Goal: Task Accomplishment & Management: Manage account settings

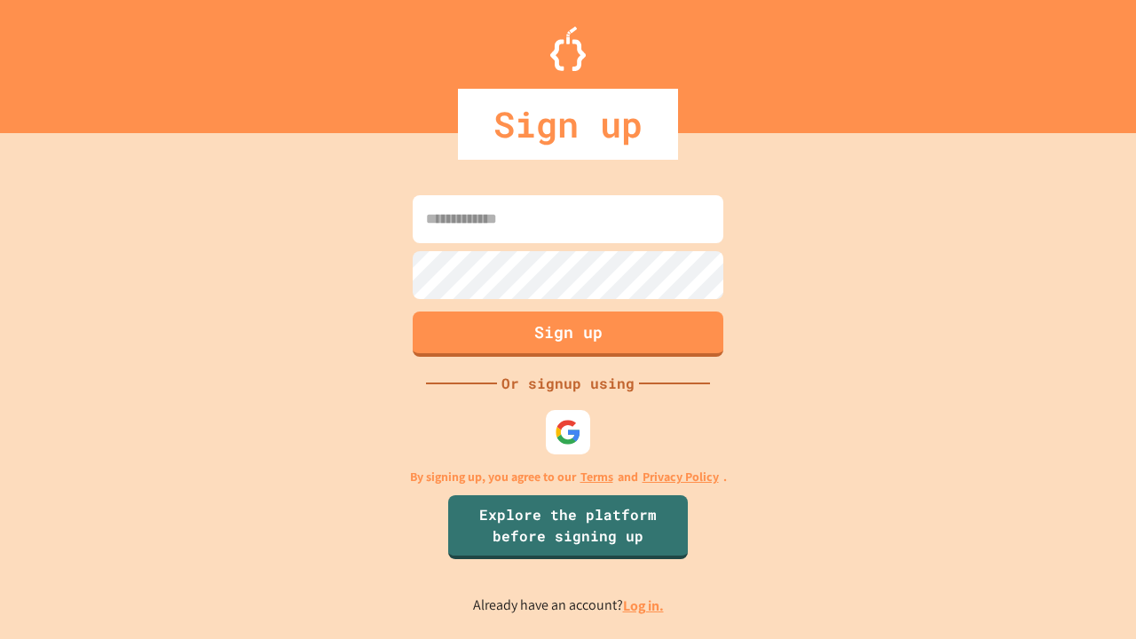
click at [644, 605] on link "Log in." at bounding box center [643, 605] width 41 height 19
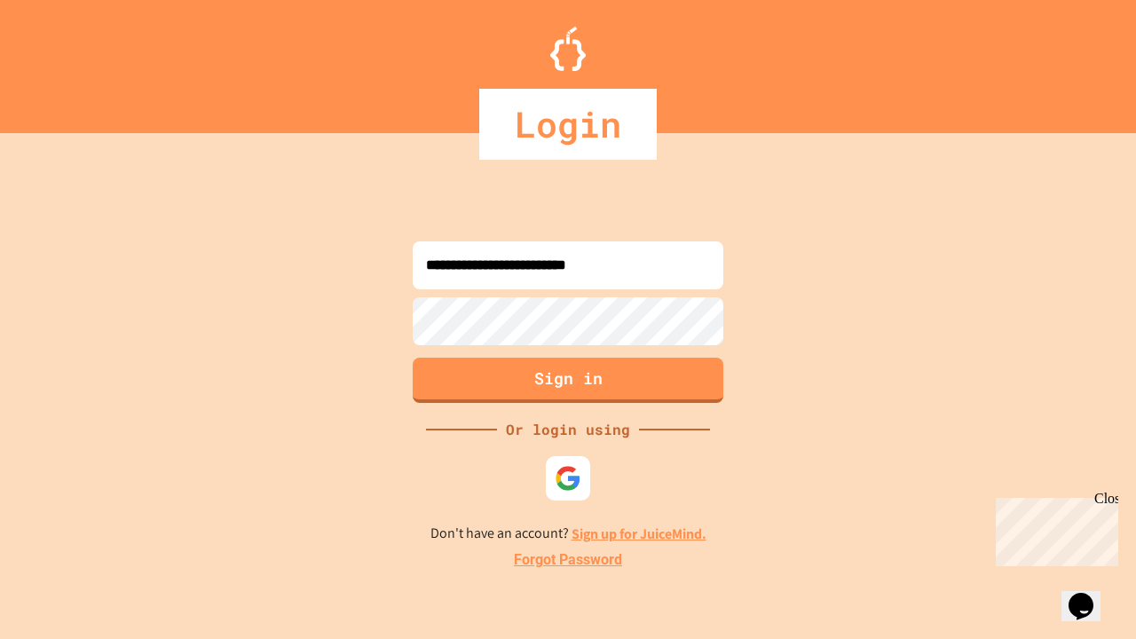
type input "**********"
